Goal: Task Accomplishment & Management: Use online tool/utility

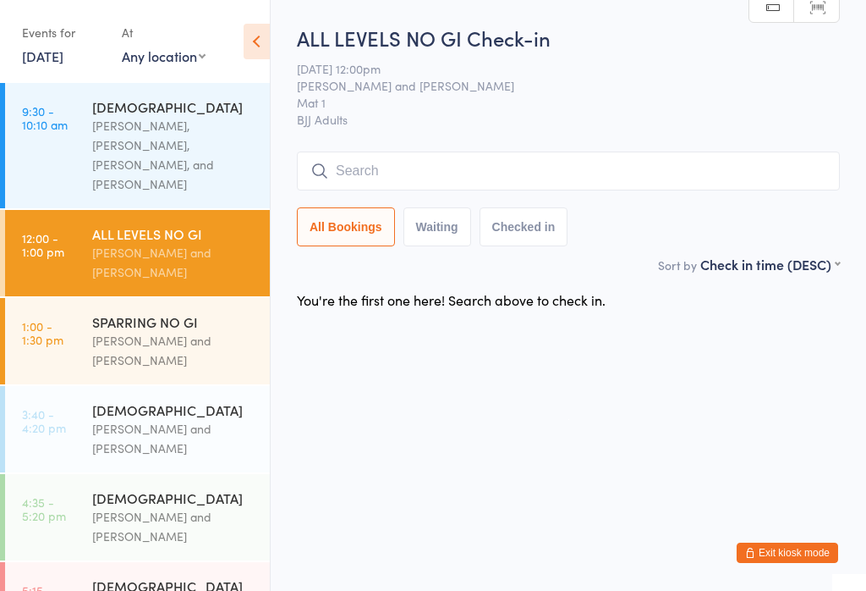
click at [714, 186] on input "search" at bounding box center [568, 170] width 543 height 39
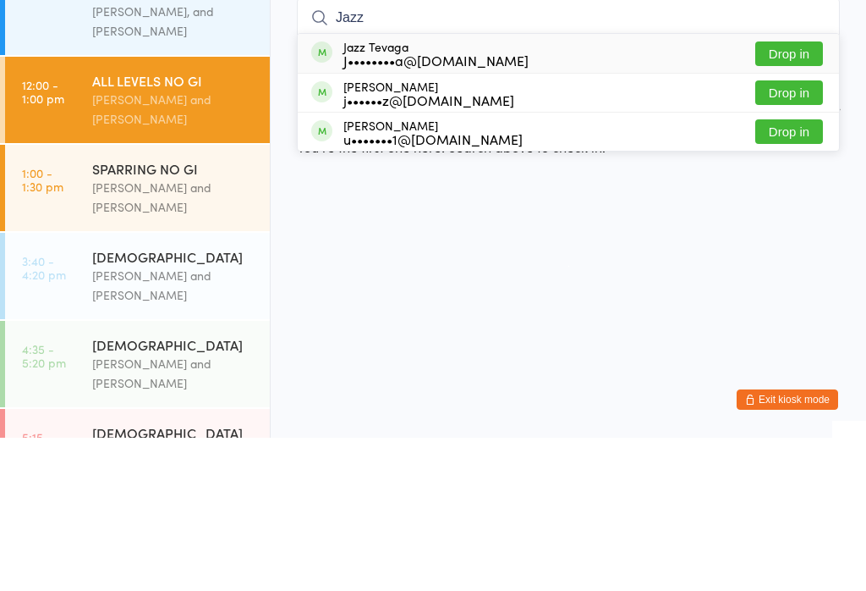
type input "Jazz"
click at [802, 195] on button "Drop in" at bounding box center [789, 207] width 68 height 25
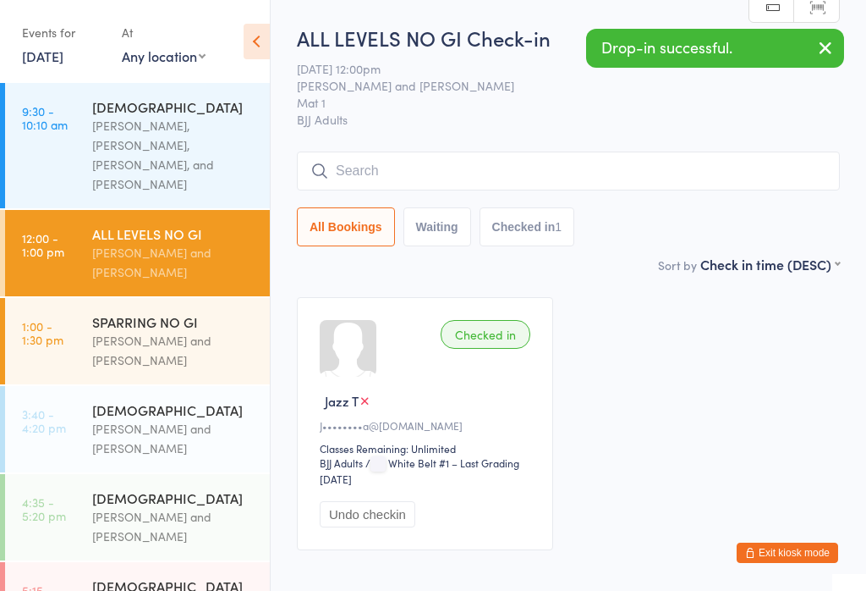
click at [510, 164] on input "search" at bounding box center [568, 170] width 543 height 39
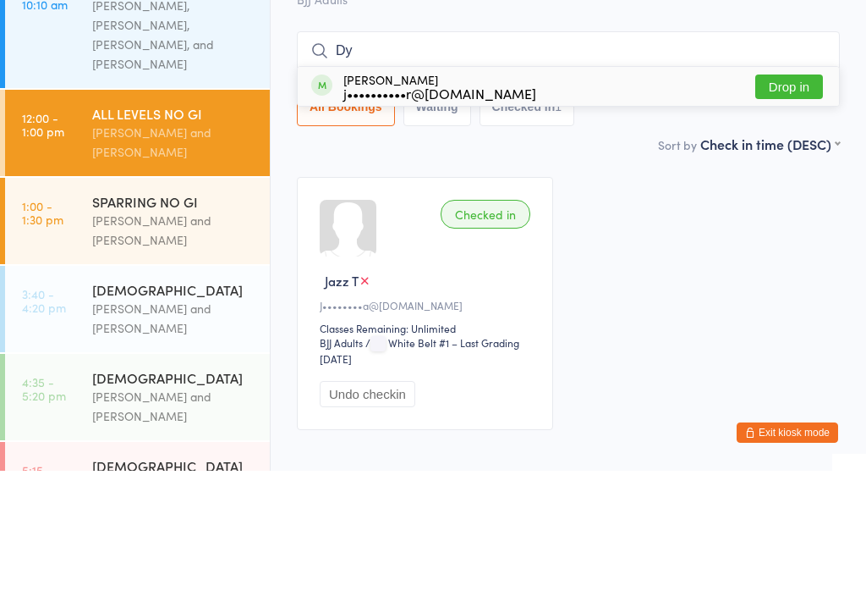
type input "D"
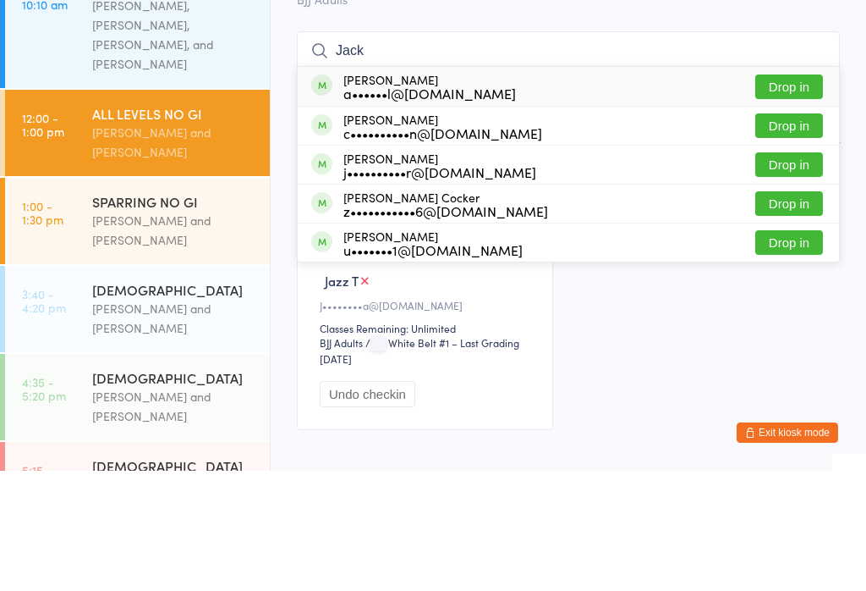
type input "Jack"
click at [782, 195] on button "Drop in" at bounding box center [789, 207] width 68 height 25
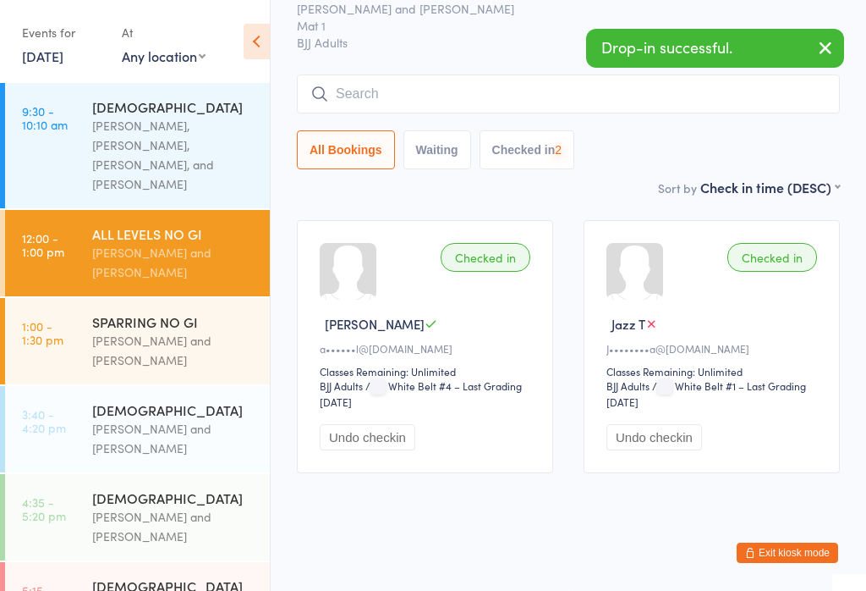
click at [515, 74] on input "search" at bounding box center [568, 93] width 543 height 39
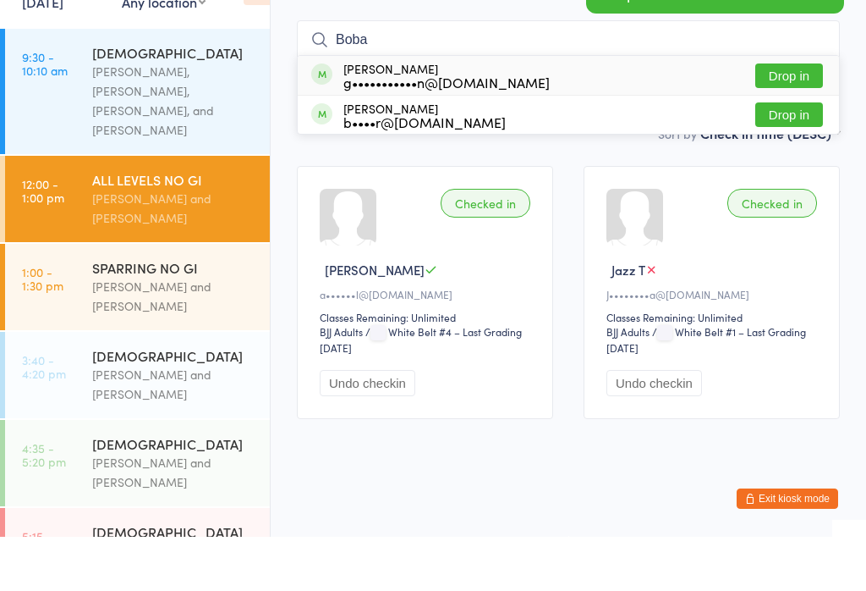
type input "Boba"
click at [596, 110] on div "[PERSON_NAME] g•••••••••••n@[DOMAIN_NAME] Drop in" at bounding box center [568, 129] width 541 height 39
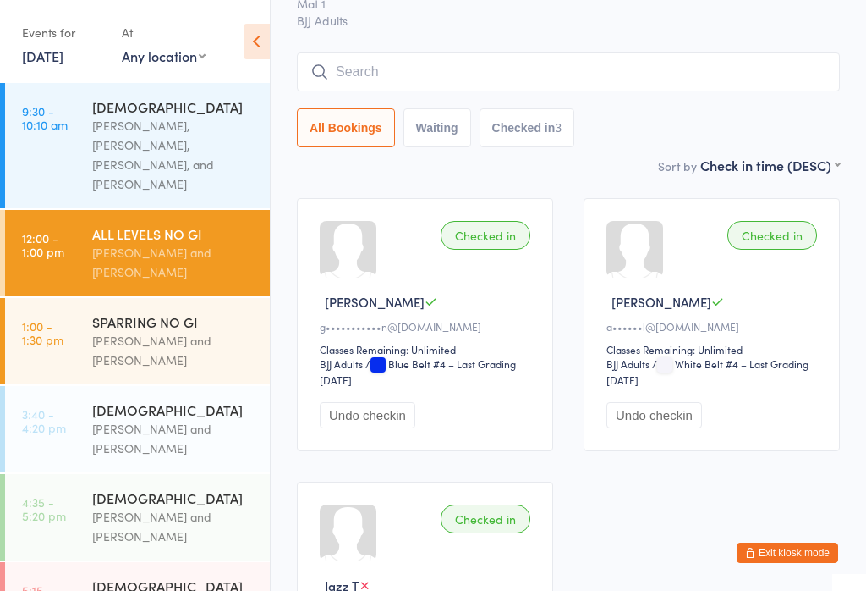
click at [404, 89] on input "search" at bounding box center [568, 71] width 543 height 39
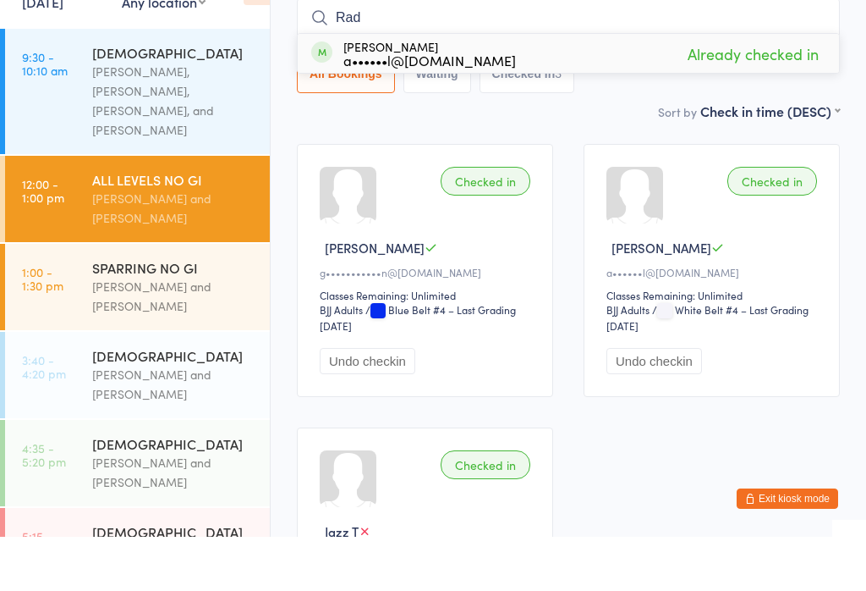
click at [579, 125] on main "ALL LEVELS NO GI Check-in [DATE] 12:00pm [PERSON_NAME] and [PERSON_NAME] Mat 1 …" at bounding box center [568, 337] width 543 height 825
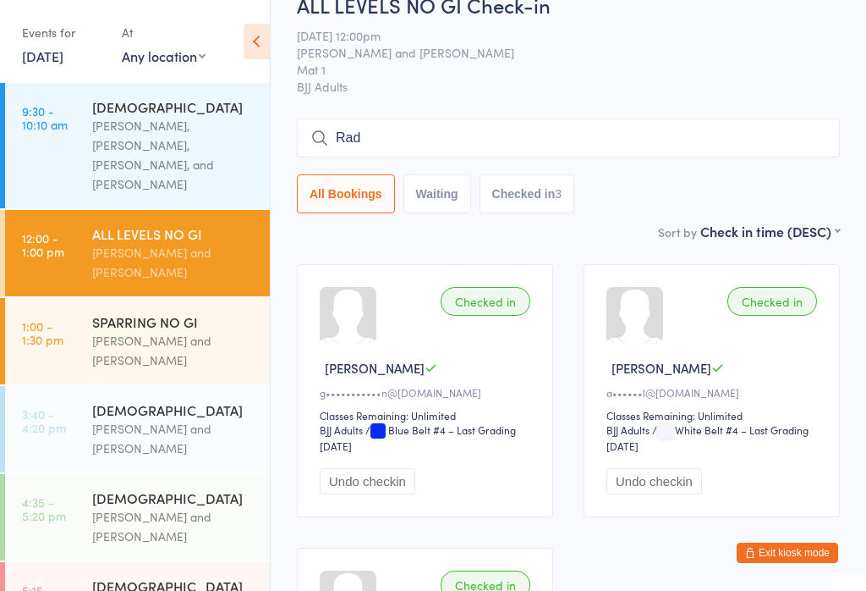
scroll to position [0, 0]
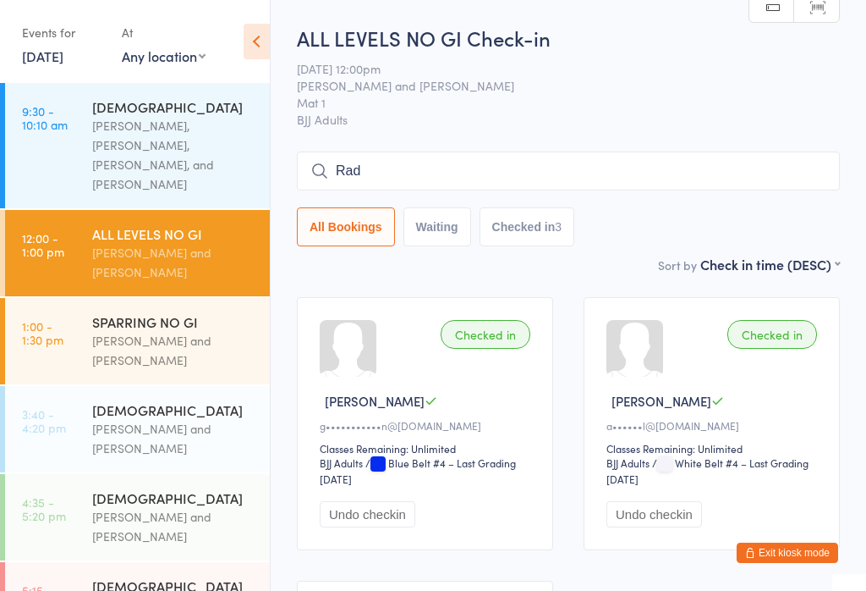
click at [436, 174] on input "Rad" at bounding box center [568, 170] width 543 height 39
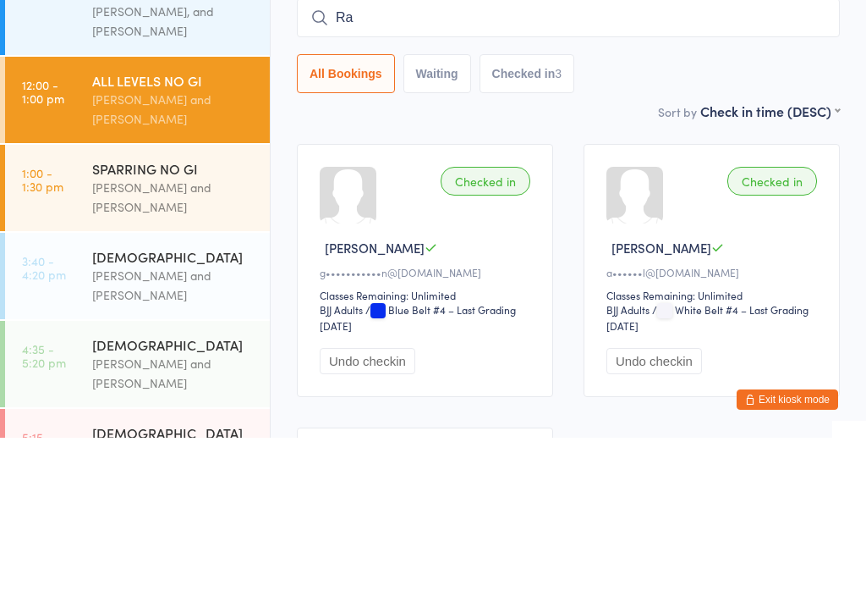
type input "R"
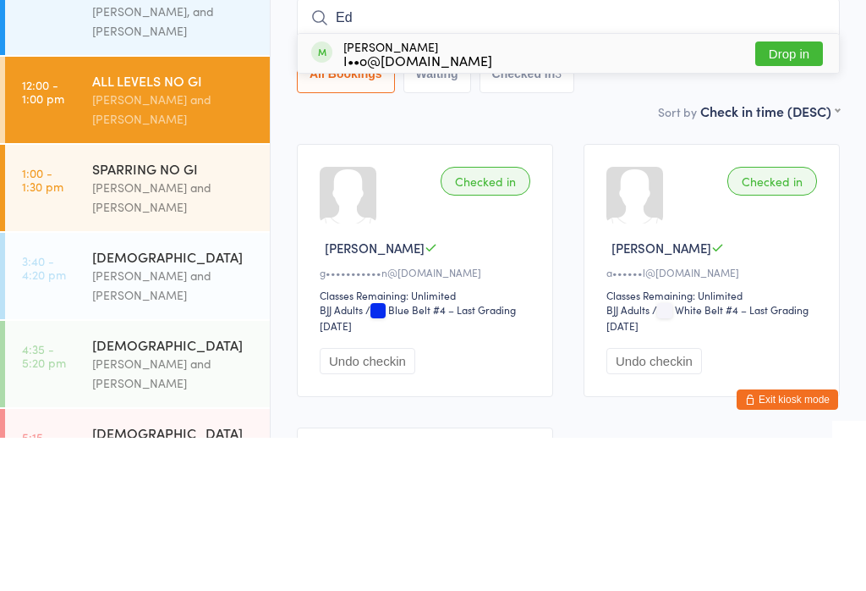
type input "Ed"
click at [789, 195] on button "Drop in" at bounding box center [789, 207] width 68 height 25
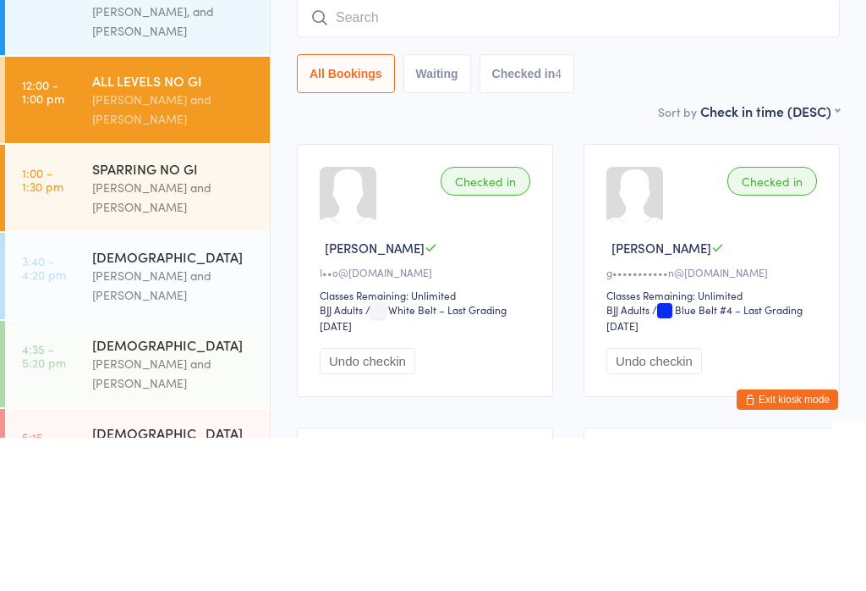
click at [612, 151] on input "search" at bounding box center [568, 170] width 543 height 39
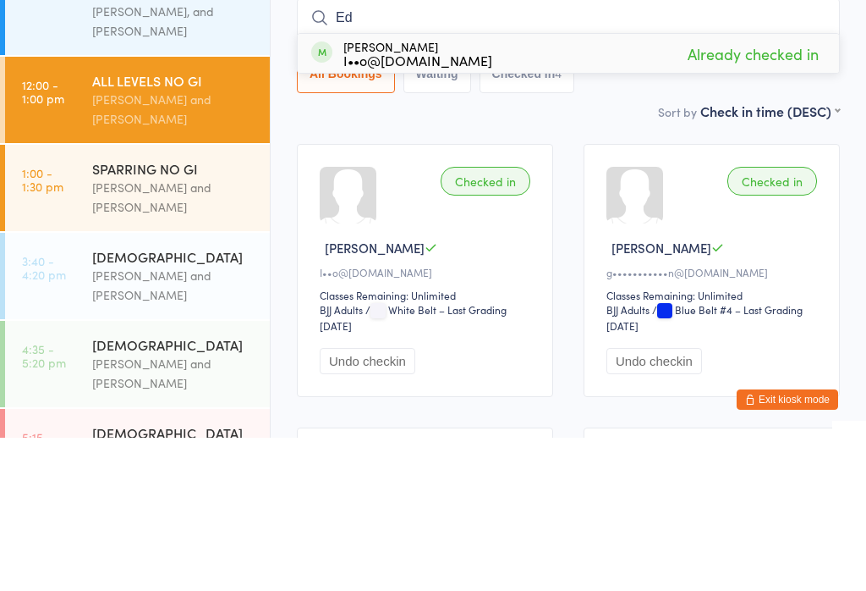
type input "Ed"
click at [649, 99] on div "ALL LEVELS NO GI Check-in [DATE] 12:00pm [PERSON_NAME] and [PERSON_NAME] Mat 1 …" at bounding box center [568, 139] width 543 height 231
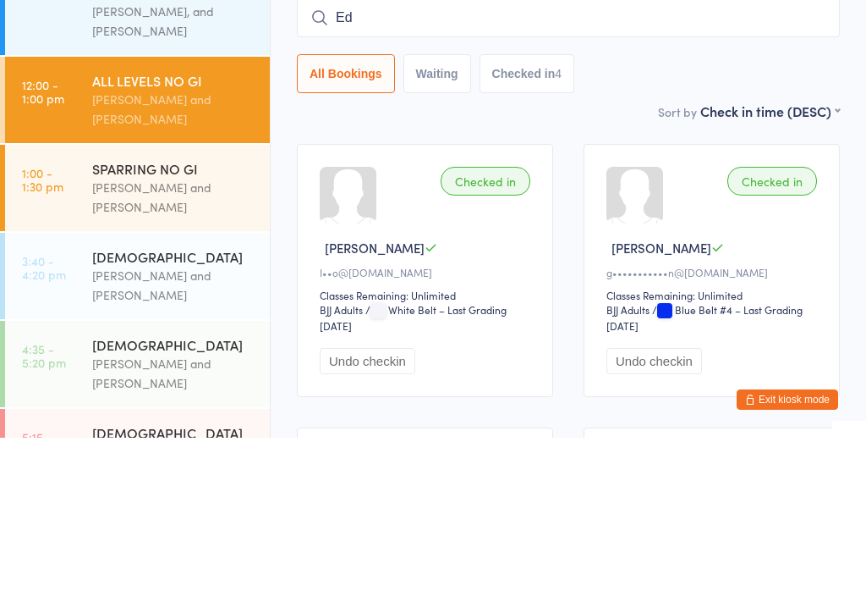
scroll to position [153, 0]
